Goal: Register for event/course

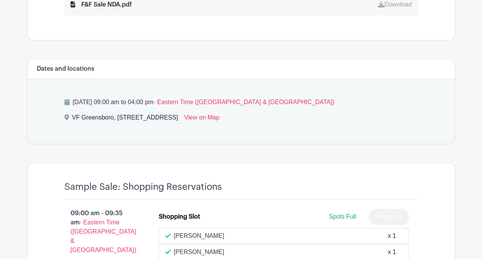
scroll to position [614, 0]
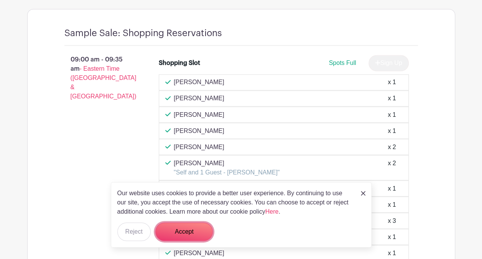
drag, startPoint x: 190, startPoint y: 233, endPoint x: 199, endPoint y: 226, distance: 11.7
click at [190, 233] on button "Accept" at bounding box center [184, 231] width 58 height 18
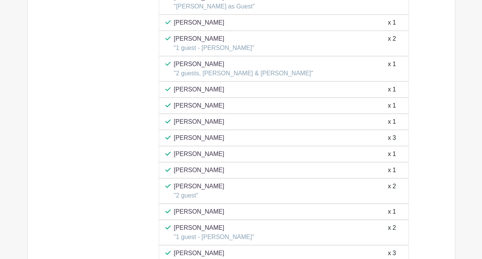
scroll to position [1458, 0]
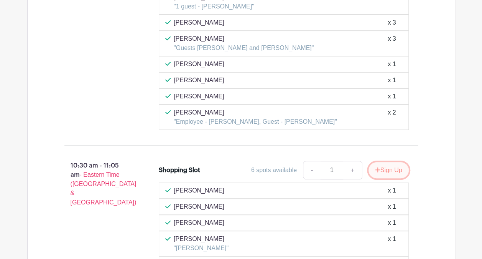
drag, startPoint x: 394, startPoint y: 145, endPoint x: 389, endPoint y: 152, distance: 8.3
click at [394, 162] on button "Sign Up" at bounding box center [389, 170] width 40 height 16
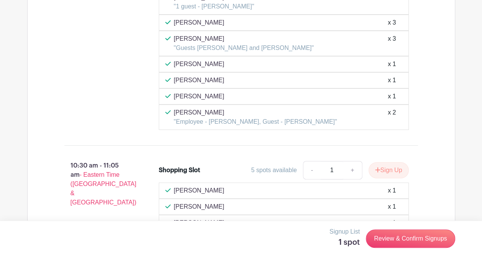
click at [377, 167] on icon "submit" at bounding box center [377, 170] width 5 height 6
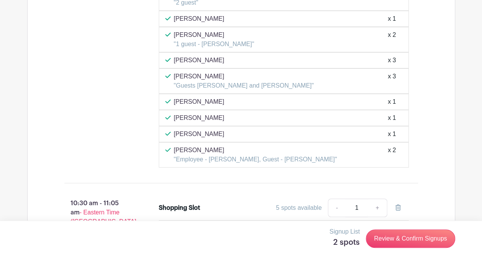
scroll to position [1535, 0]
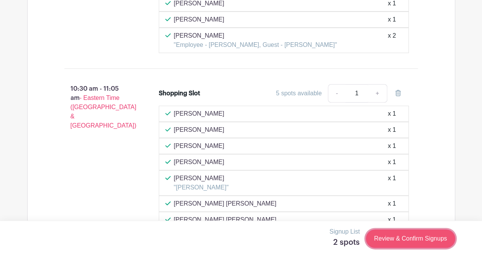
click at [414, 241] on link "Review & Confirm Signups" at bounding box center [410, 238] width 89 height 18
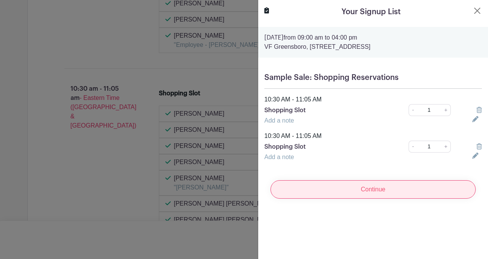
click at [361, 189] on input "Continue" at bounding box center [372, 189] width 205 height 18
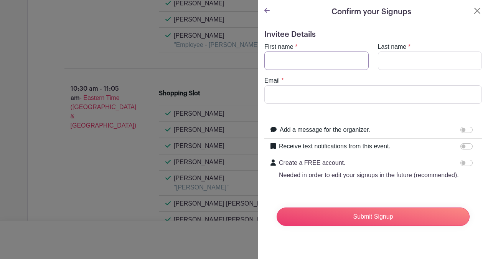
click at [307, 53] on input "First name" at bounding box center [316, 60] width 104 height 18
type input "Alliz"
type input "[PERSON_NAME]"
click at [307, 101] on input "Email" at bounding box center [373, 94] width 218 height 18
type input "[EMAIL_ADDRESS][DOMAIN_NAME]"
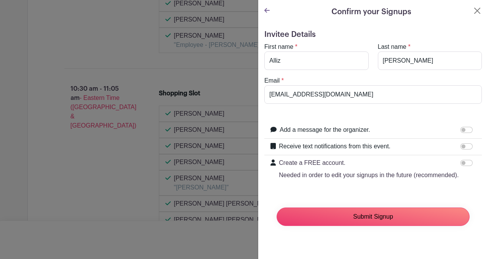
drag, startPoint x: 383, startPoint y: 223, endPoint x: 335, endPoint y: 223, distance: 47.6
click at [383, 223] on input "Submit Signup" at bounding box center [373, 216] width 193 height 18
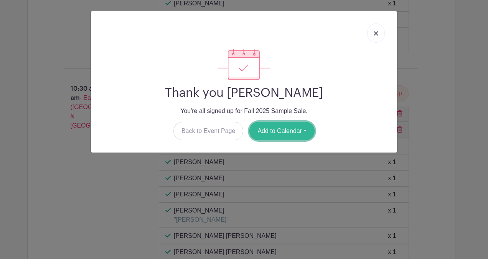
click at [300, 131] on button "Add to Calendar" at bounding box center [281, 131] width 65 height 18
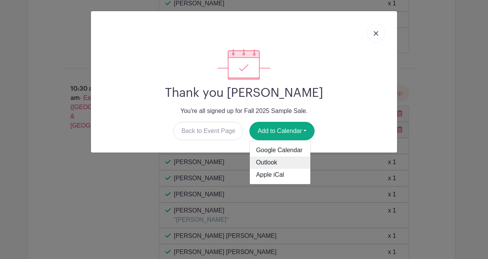
click at [269, 160] on link "Outlook" at bounding box center [280, 163] width 61 height 12
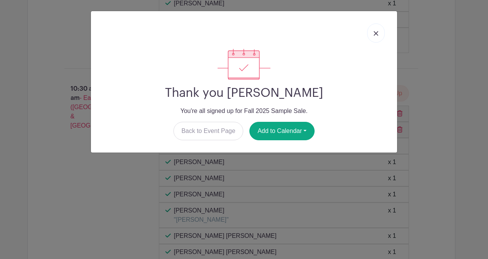
click at [282, 19] on div at bounding box center [244, 32] width 294 height 31
click at [349, 99] on h2 "Thank you [PERSON_NAME]" at bounding box center [244, 93] width 294 height 15
click at [305, 130] on button "Add to Calendar" at bounding box center [281, 131] width 65 height 18
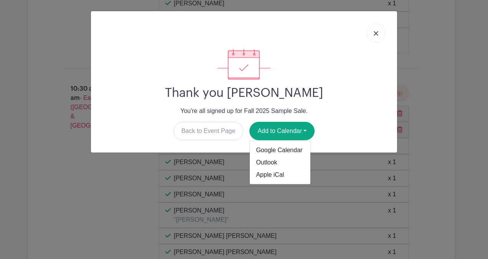
click at [350, 68] on div at bounding box center [244, 64] width 294 height 31
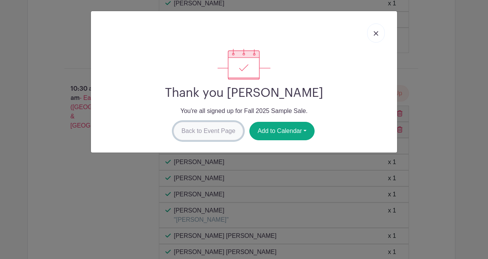
click at [216, 131] on link "Back to Event Page" at bounding box center [208, 131] width 70 height 18
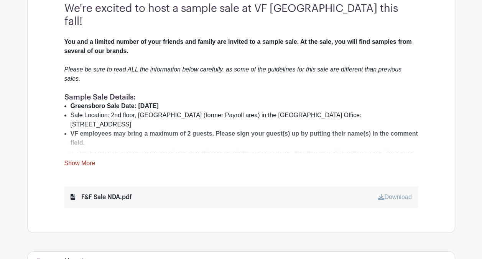
scroll to position [269, 0]
click at [79, 159] on link "Show More" at bounding box center [79, 164] width 31 height 10
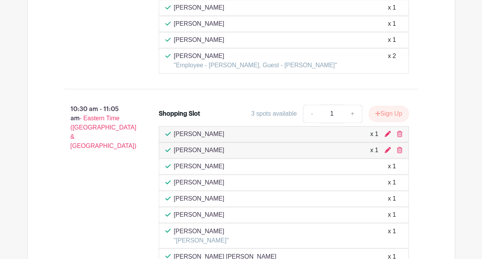
scroll to position [1995, 0]
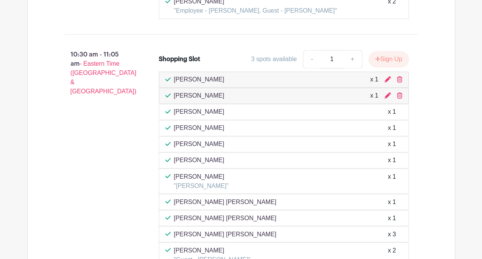
drag, startPoint x: 387, startPoint y: 52, endPoint x: 394, endPoint y: 76, distance: 24.8
click at [387, 76] on icon at bounding box center [388, 79] width 6 height 6
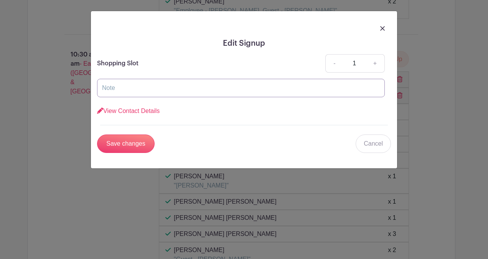
click at [134, 88] on input "text" at bounding box center [241, 88] width 288 height 18
type input "[PERSON_NAME]"
click at [127, 140] on input "Save changes" at bounding box center [126, 143] width 58 height 18
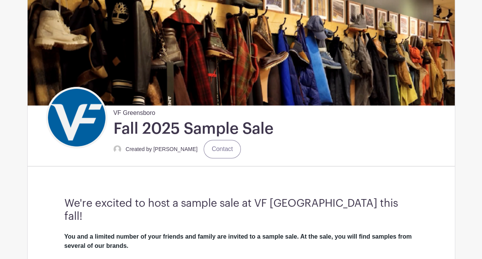
scroll to position [192, 0]
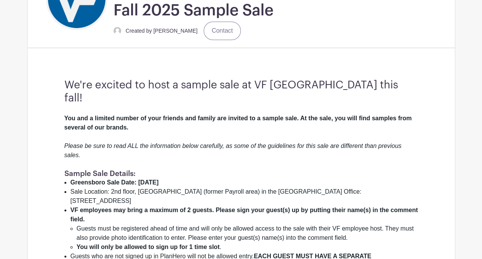
click at [215, 150] on div "Please be sure to read ALL the information below carefully, as some of the guid…" at bounding box center [241, 150] width 354 height 37
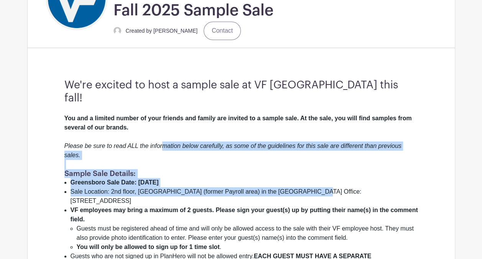
drag, startPoint x: 163, startPoint y: 133, endPoint x: 303, endPoint y: 182, distance: 148.9
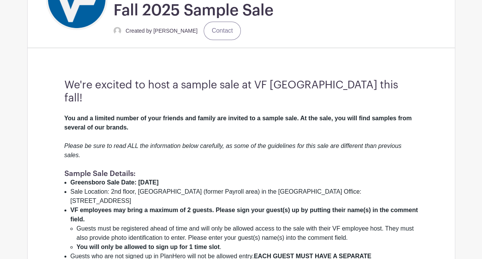
drag, startPoint x: 303, startPoint y: 182, endPoint x: 246, endPoint y: 196, distance: 58.7
click at [246, 206] on strong "VF employees may bring a maximum of 2 guests. Please sign your guest(s) up by p…" at bounding box center [245, 214] width 348 height 16
drag, startPoint x: 77, startPoint y: 168, endPoint x: 222, endPoint y: 171, distance: 145.4
click at [222, 178] on li "Greensboro Sale Date: [DATE]" at bounding box center [245, 182] width 348 height 9
drag, startPoint x: 222, startPoint y: 171, endPoint x: 208, endPoint y: 188, distance: 22.6
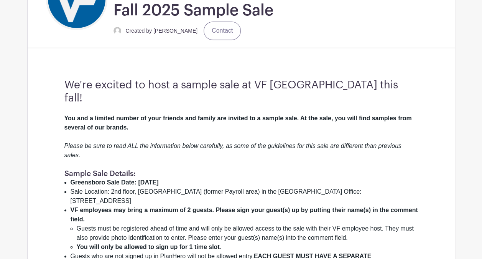
click at [223, 206] on strong "VF employees may bring a maximum of 2 guests. Please sign your guest(s) up by p…" at bounding box center [245, 214] width 348 height 16
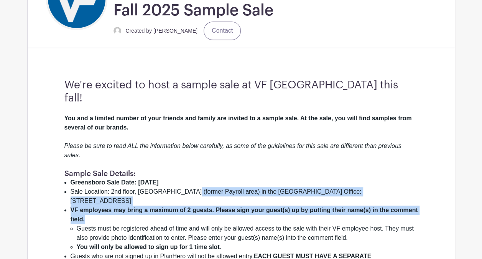
drag, startPoint x: 186, startPoint y: 176, endPoint x: 424, endPoint y: 207, distance: 239.4
click at [248, 205] on li "VF employees may bring a maximum of 2 guests. Please sign your guest(s) up by p…" at bounding box center [245, 228] width 348 height 46
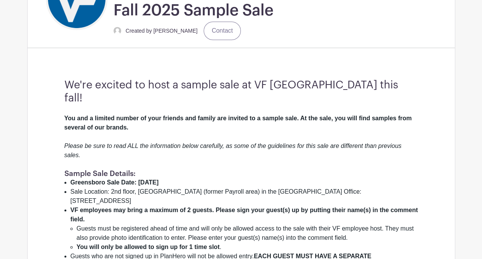
scroll to position [307, 0]
